Goal: Check status: Check status

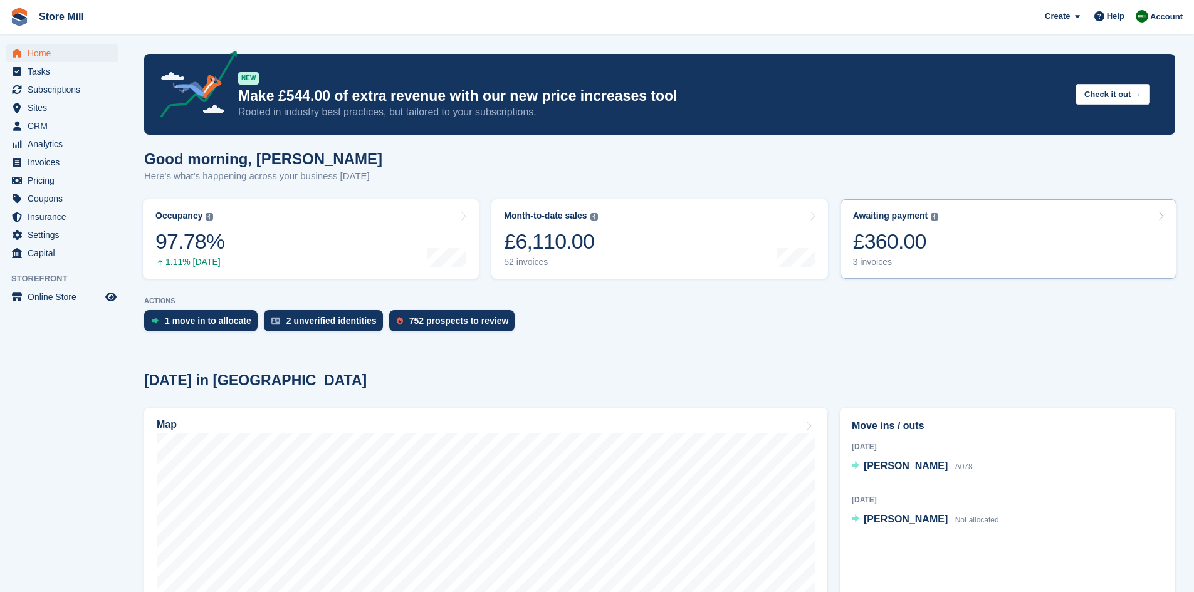
click at [992, 253] on link "Awaiting payment The total outstanding balance on all open invoices. £360.00 3 …" at bounding box center [1009, 239] width 336 height 80
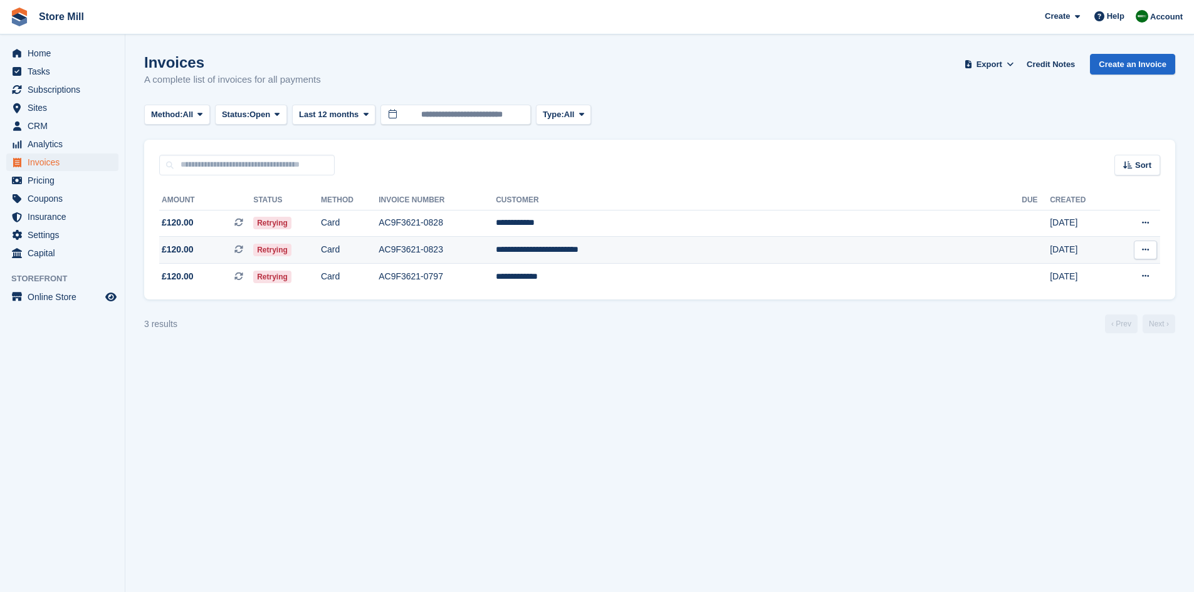
click at [496, 260] on td "AC9F3621-0823" at bounding box center [437, 250] width 117 height 27
click at [741, 220] on td "**********" at bounding box center [759, 223] width 526 height 27
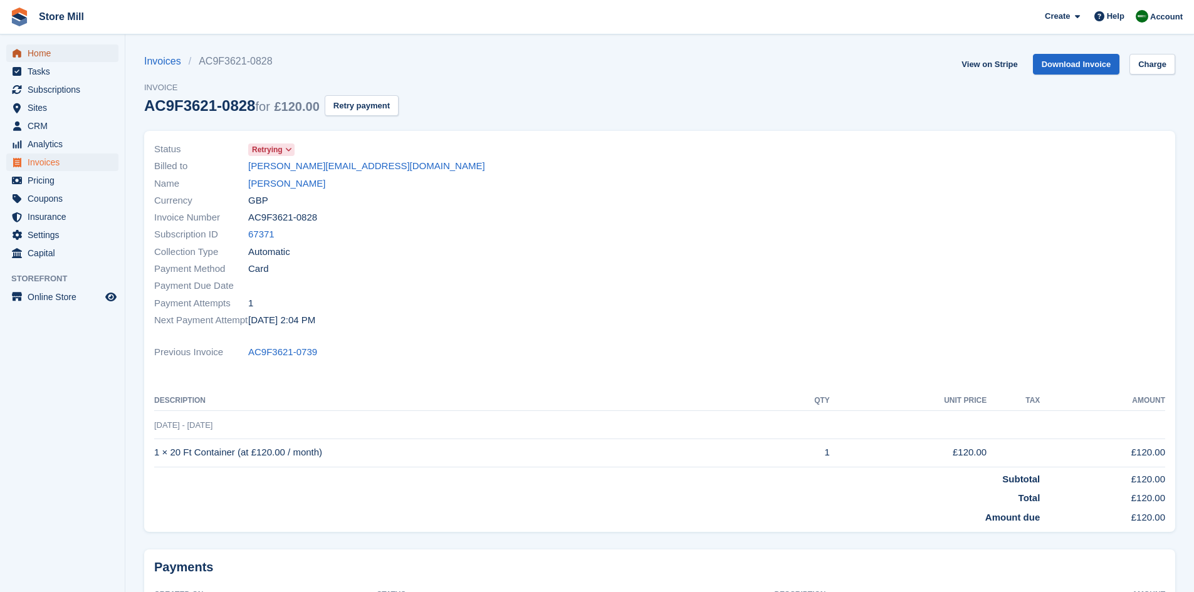
click at [51, 60] on span "Home" at bounding box center [65, 54] width 75 height 18
